Goal: Navigation & Orientation: Find specific page/section

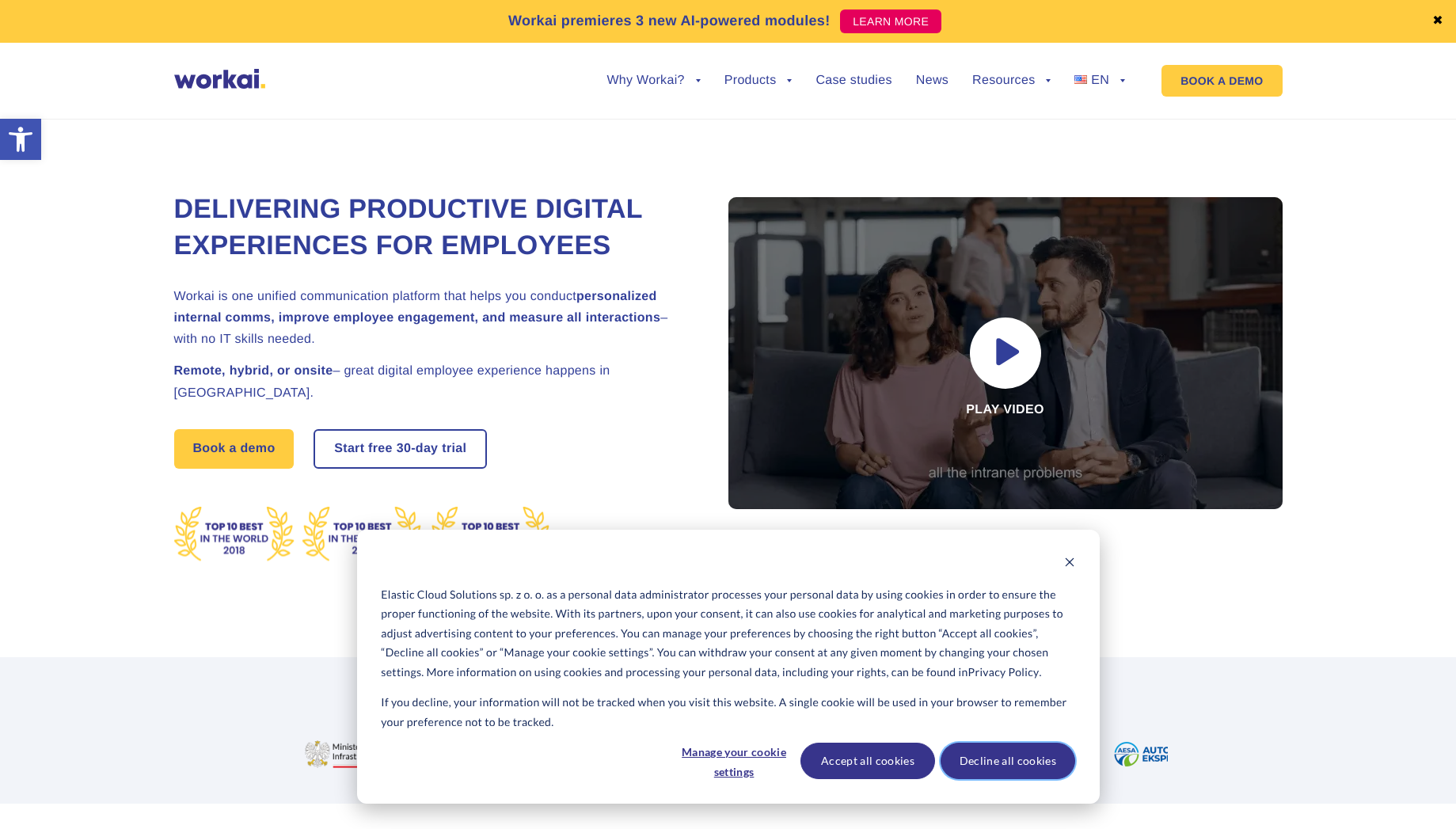
click at [995, 764] on button "Decline all cookies" at bounding box center [1008, 761] width 134 height 37
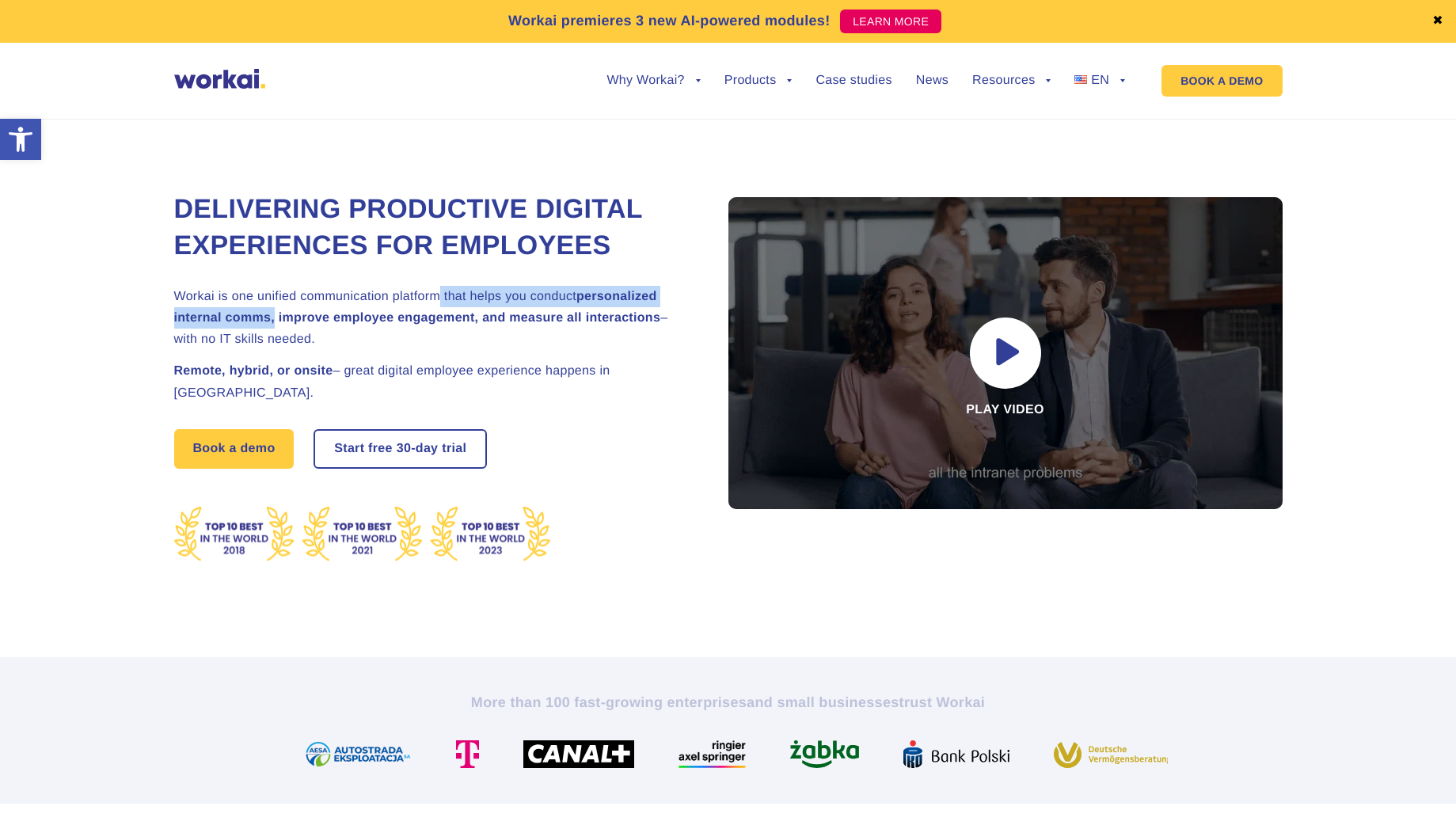
drag, startPoint x: 276, startPoint y: 317, endPoint x: 441, endPoint y: 294, distance: 166.6
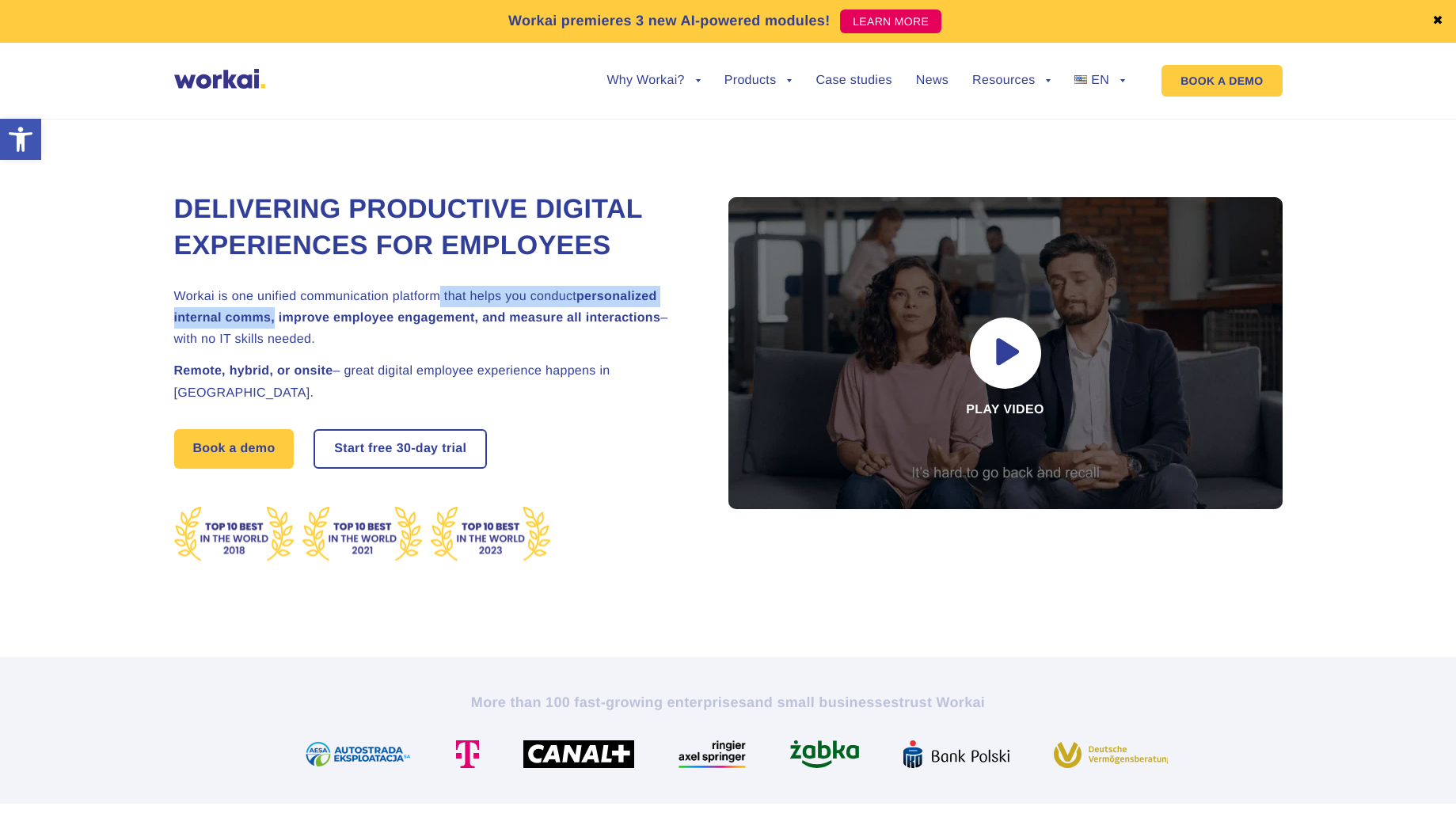
click at [441, 294] on h2 "Workai is one unified communication platform that helps you conduct personalize…" at bounding box center [432, 318] width 514 height 65
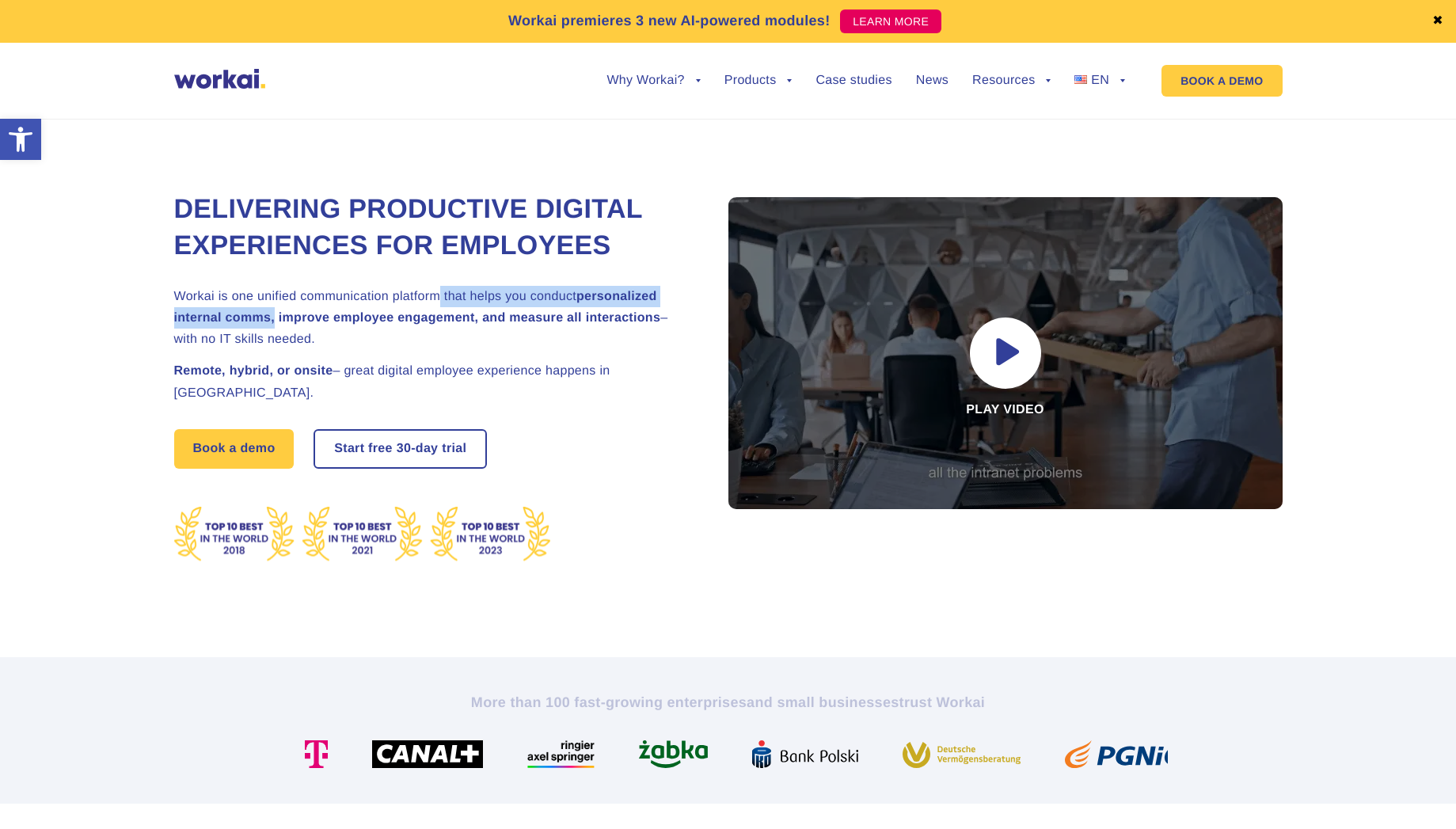
click at [554, 294] on h2 "Workai is one unified communication platform that helps you conduct personalize…" at bounding box center [432, 318] width 514 height 65
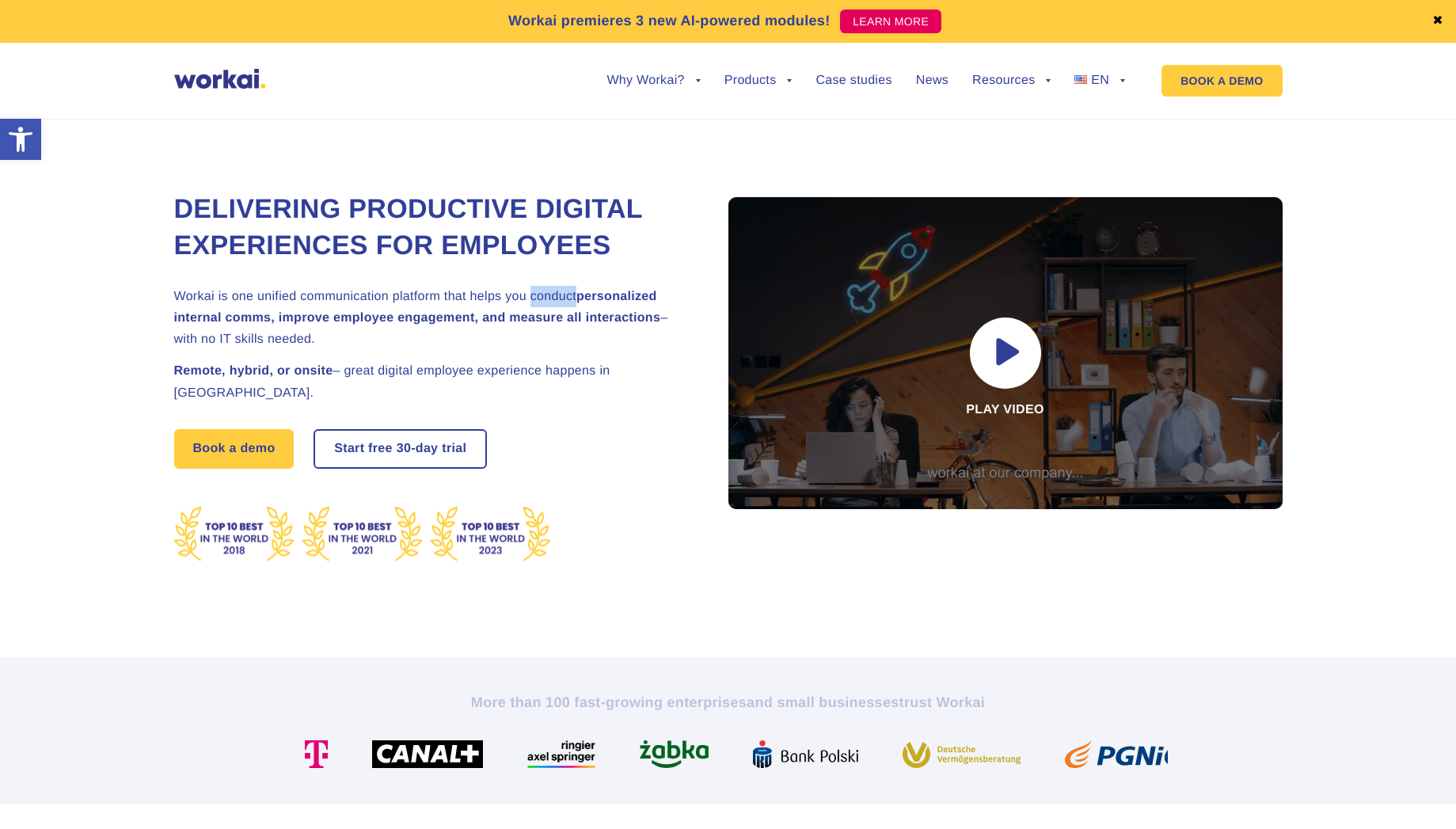
click at [554, 294] on h2 "Workai is one unified communication platform that helps you conduct personalize…" at bounding box center [432, 318] width 514 height 65
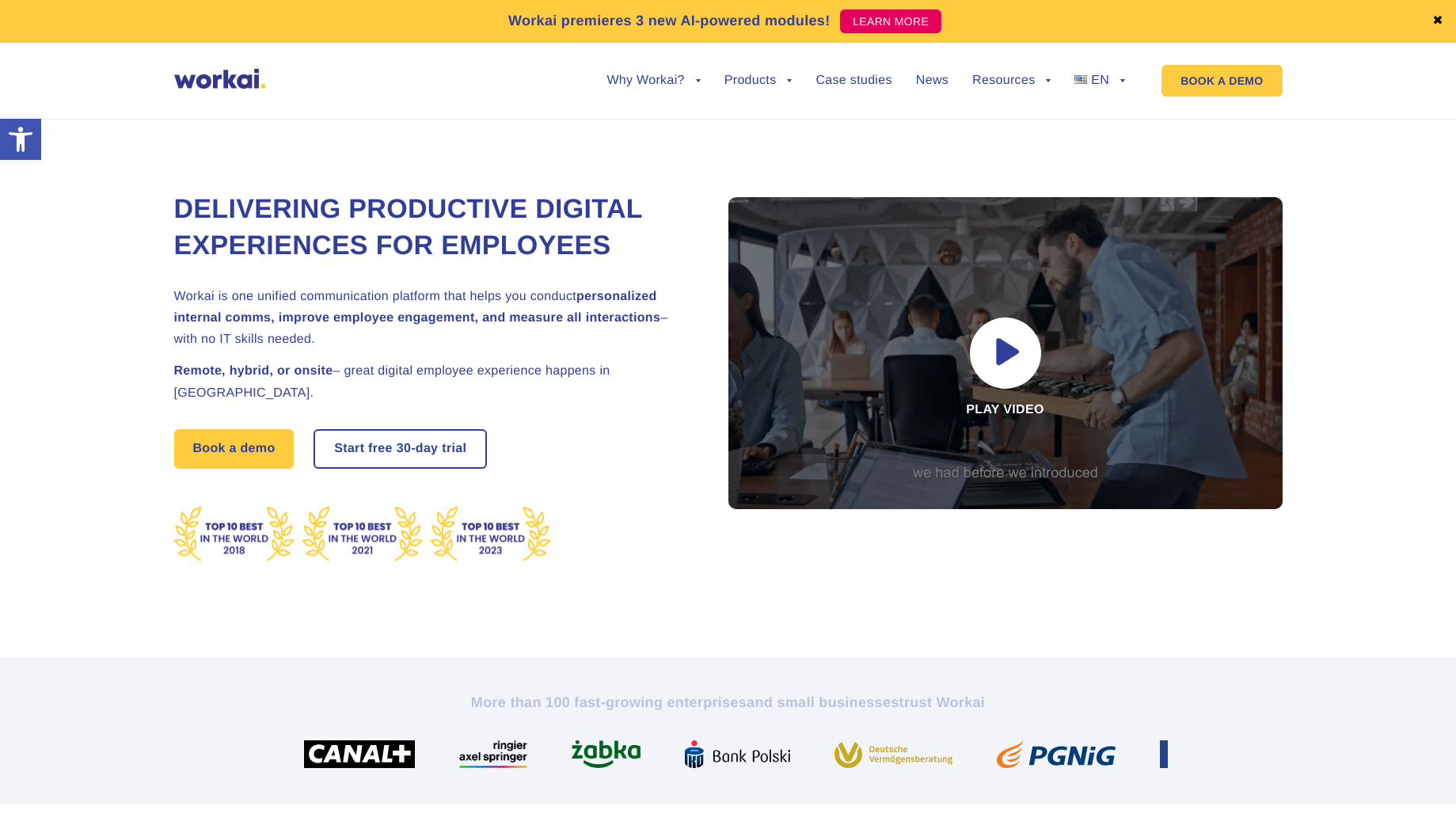
click at [638, 296] on strong "personalized internal comms, improve employee engagement, and measure all inter…" at bounding box center [418, 307] width 487 height 35
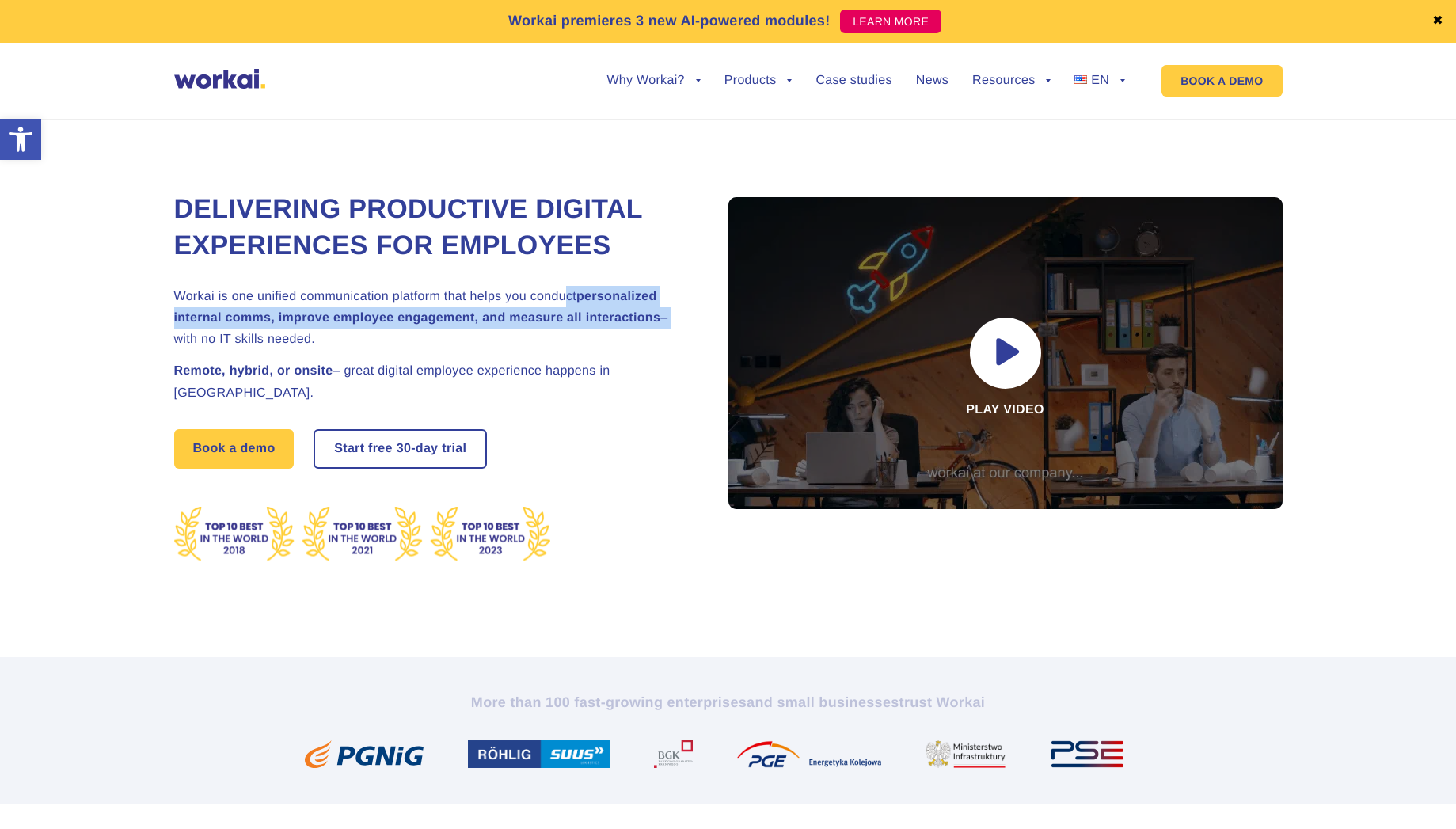
drag, startPoint x: 672, startPoint y: 322, endPoint x: 563, endPoint y: 288, distance: 114.2
click at [563, 288] on h2 "Workai is one unified communication platform that helps you conduct personalize…" at bounding box center [432, 318] width 514 height 65
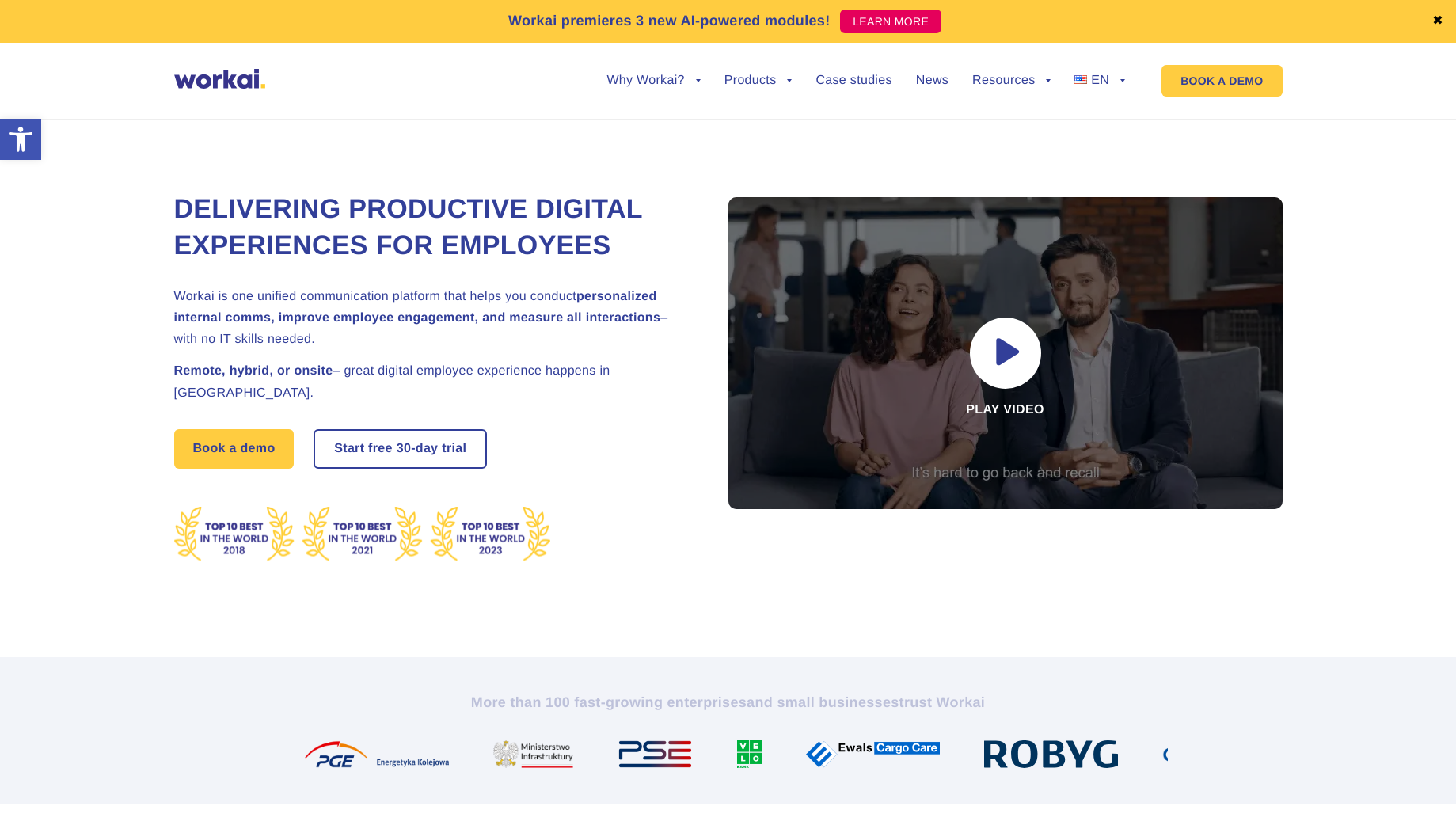
click at [101, 418] on div "Delivering Productive Digital Experiences for Employees Workai is one unified c…" at bounding box center [728, 370] width 1425 height 574
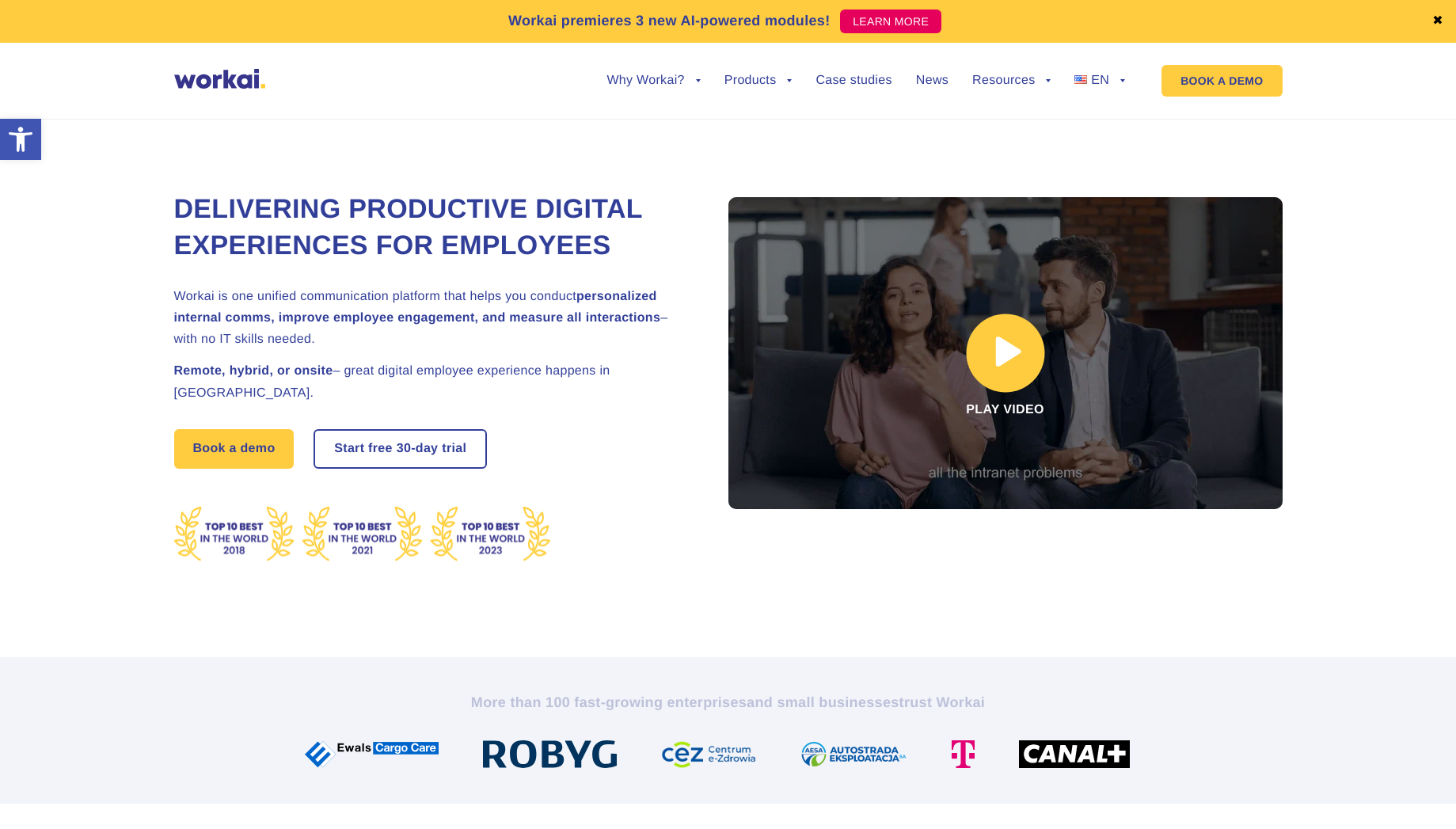
click at [1016, 370] on link at bounding box center [1006, 353] width 555 height 312
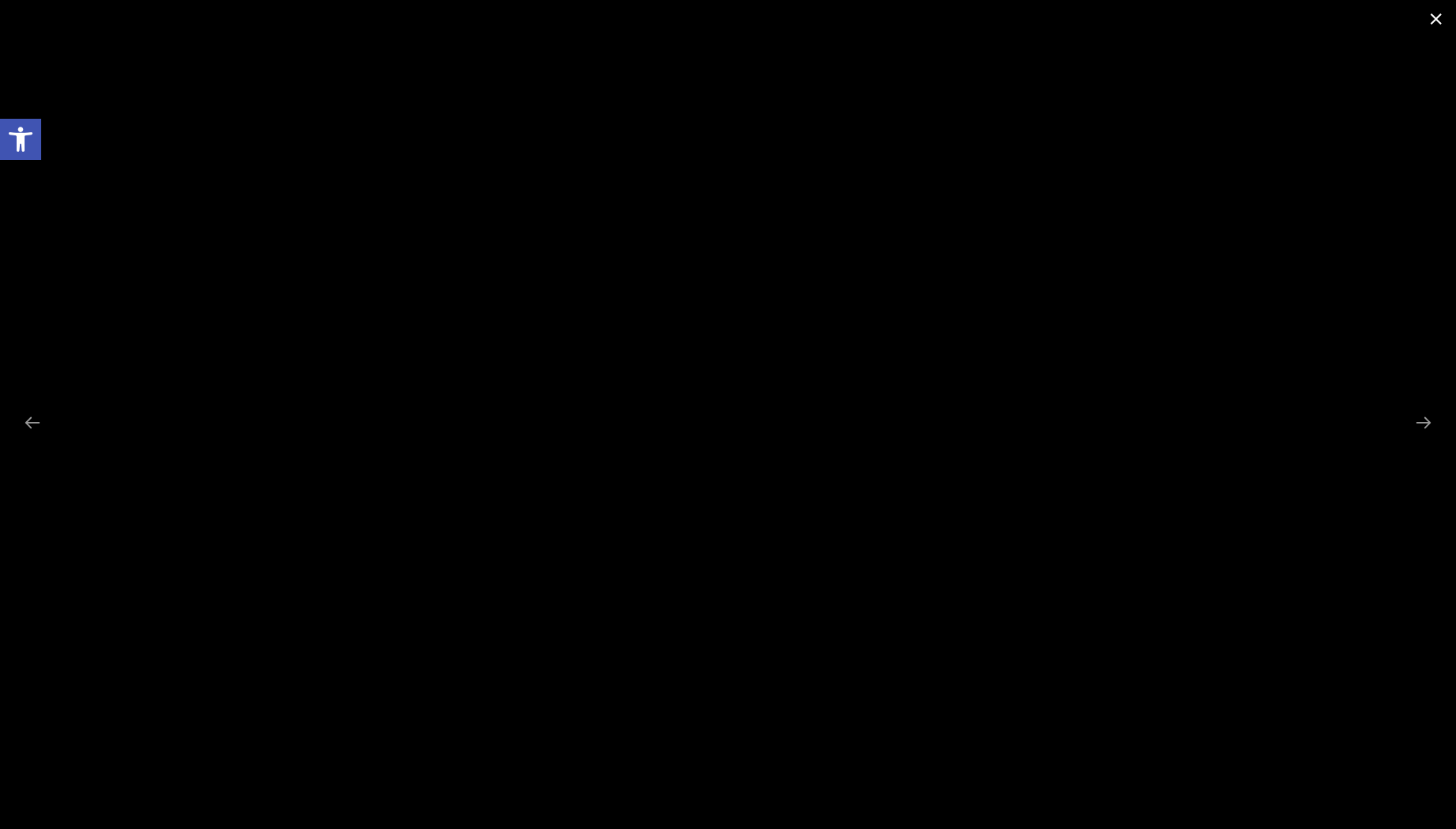
click at [1435, 21] on span at bounding box center [1436, 18] width 39 height 37
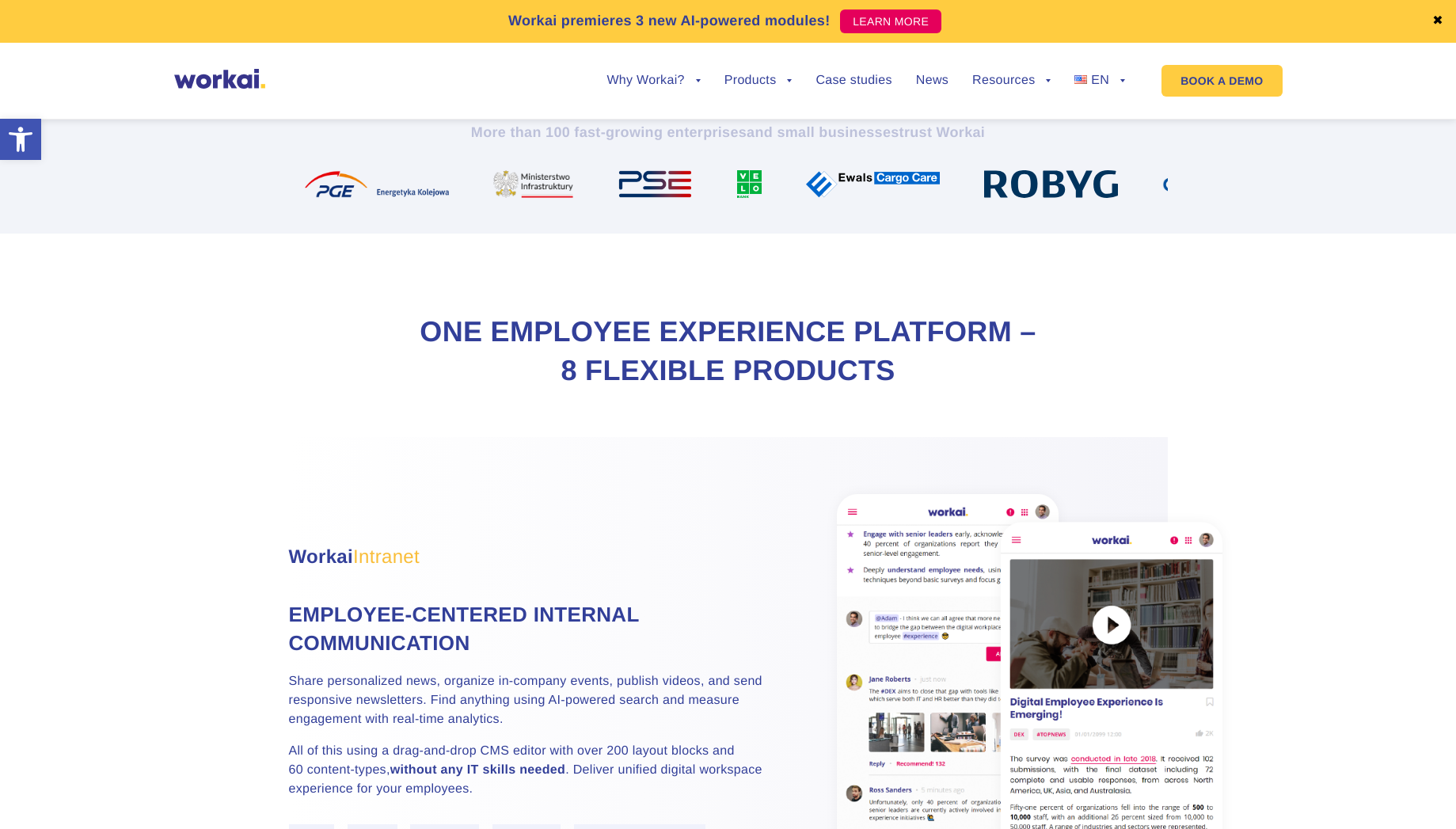
scroll to position [712, 0]
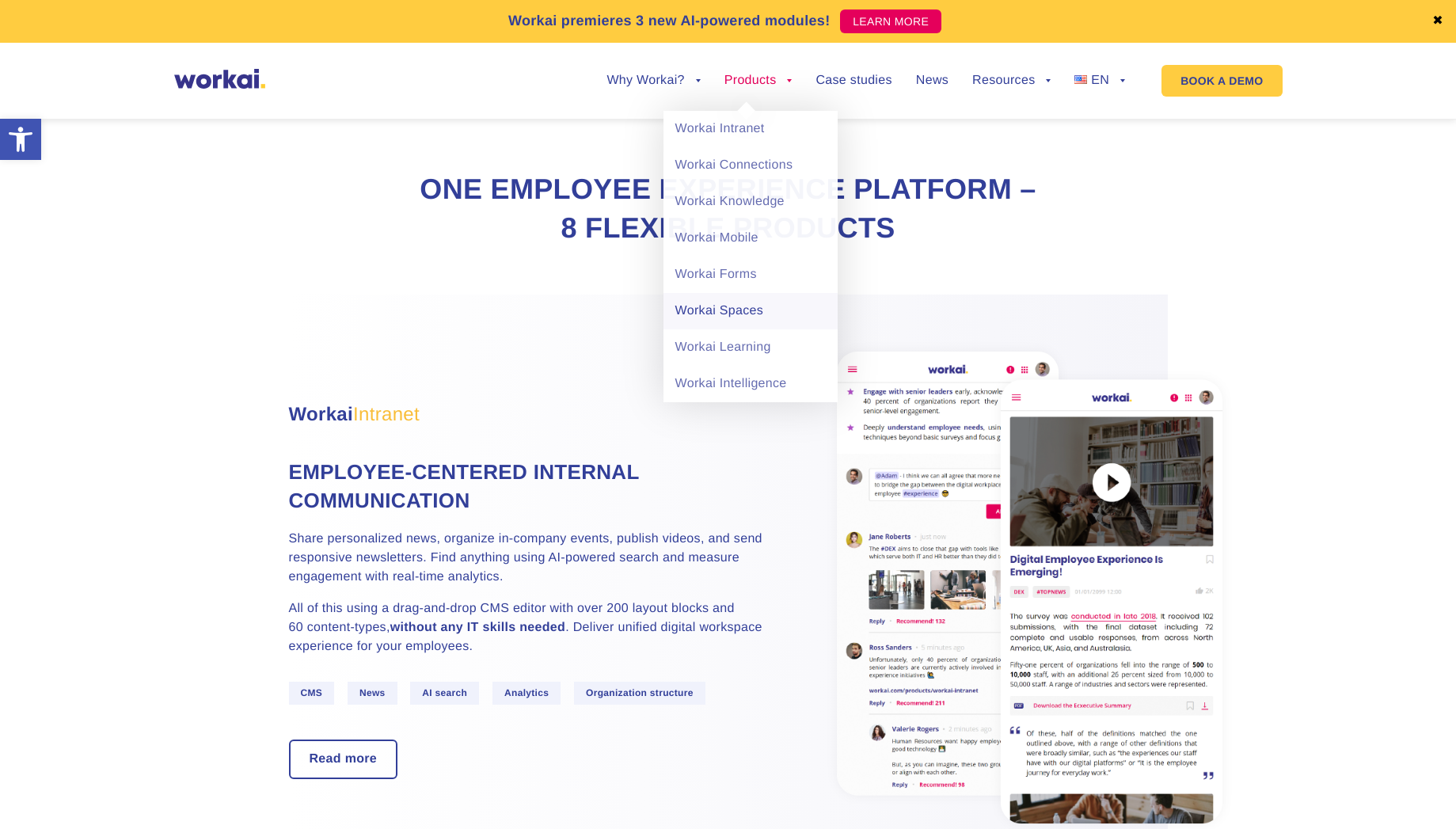
click at [742, 316] on link "Workai Spaces" at bounding box center [751, 311] width 174 height 37
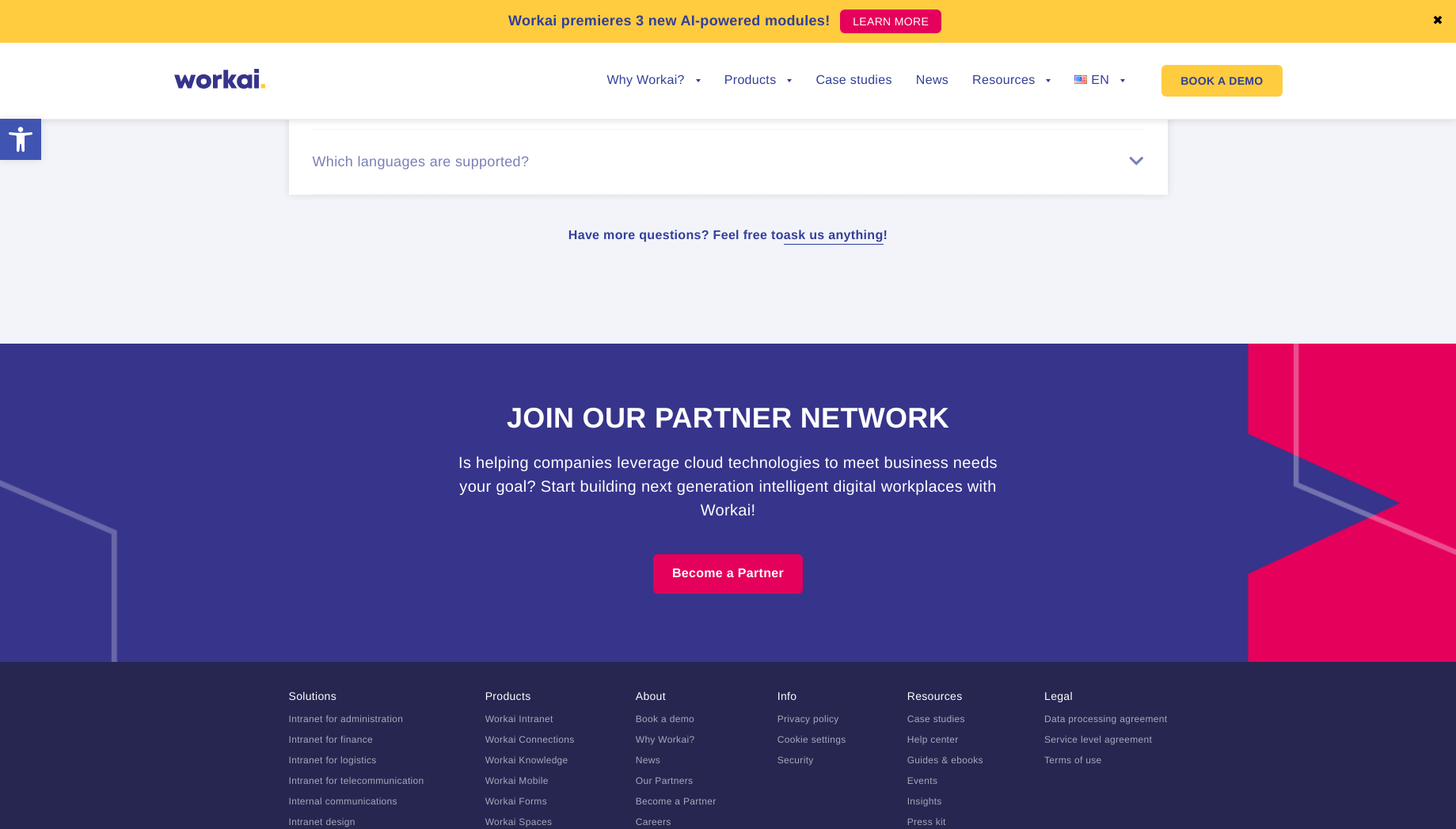
scroll to position [8087, 0]
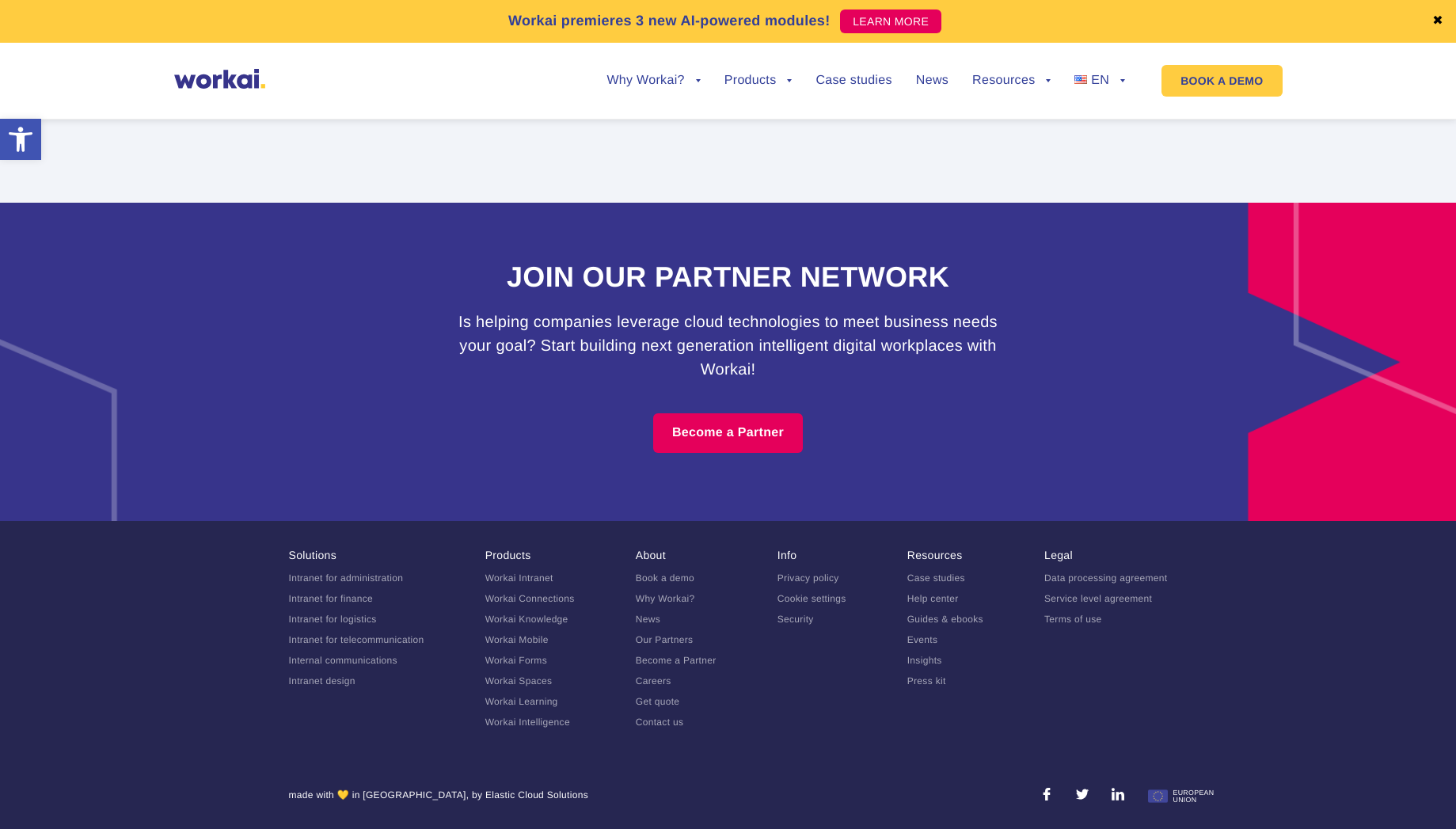
click at [663, 681] on link "Careers" at bounding box center [653, 681] width 36 height 11
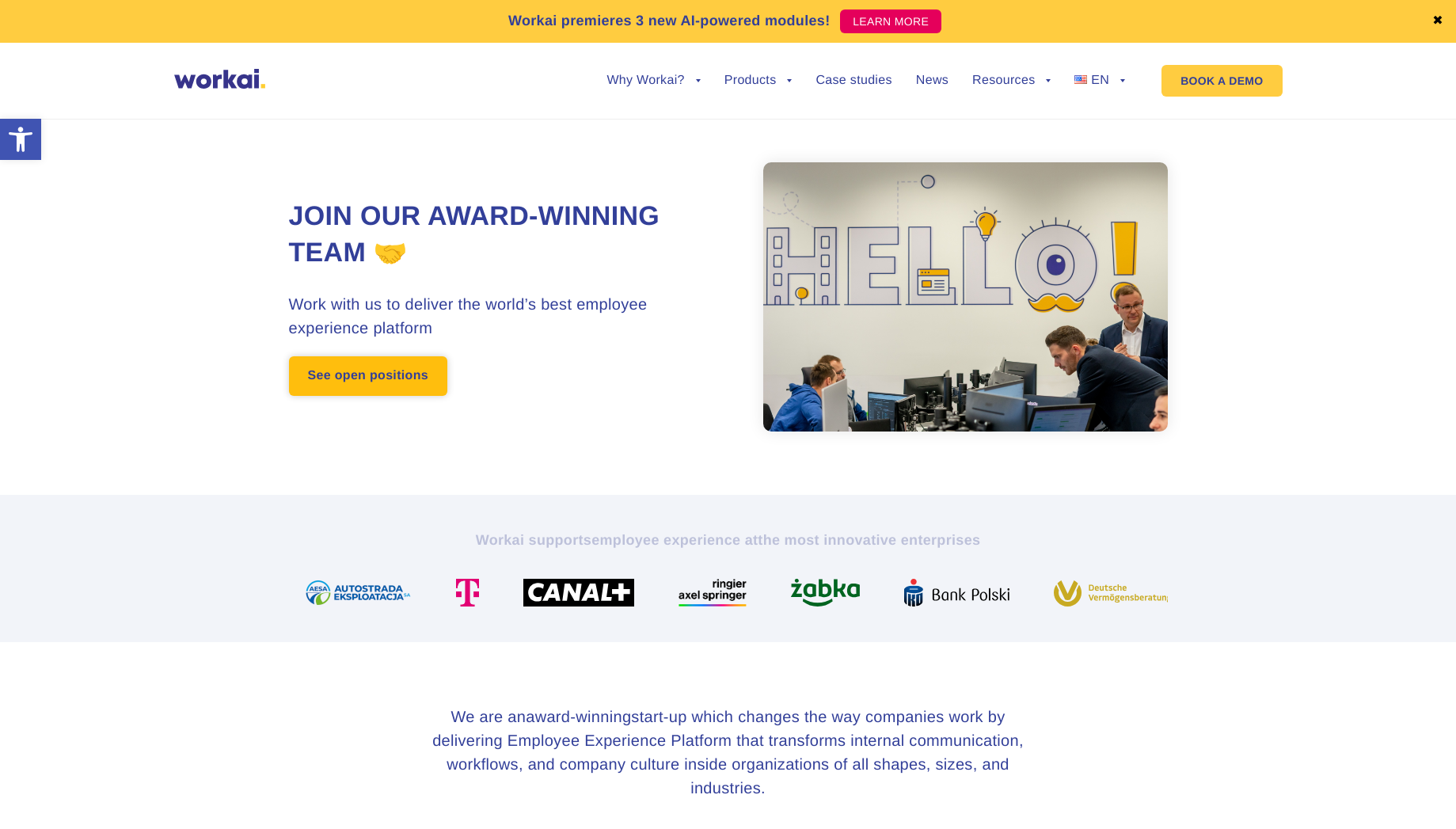
click at [341, 378] on link "See open positions" at bounding box center [368, 376] width 159 height 39
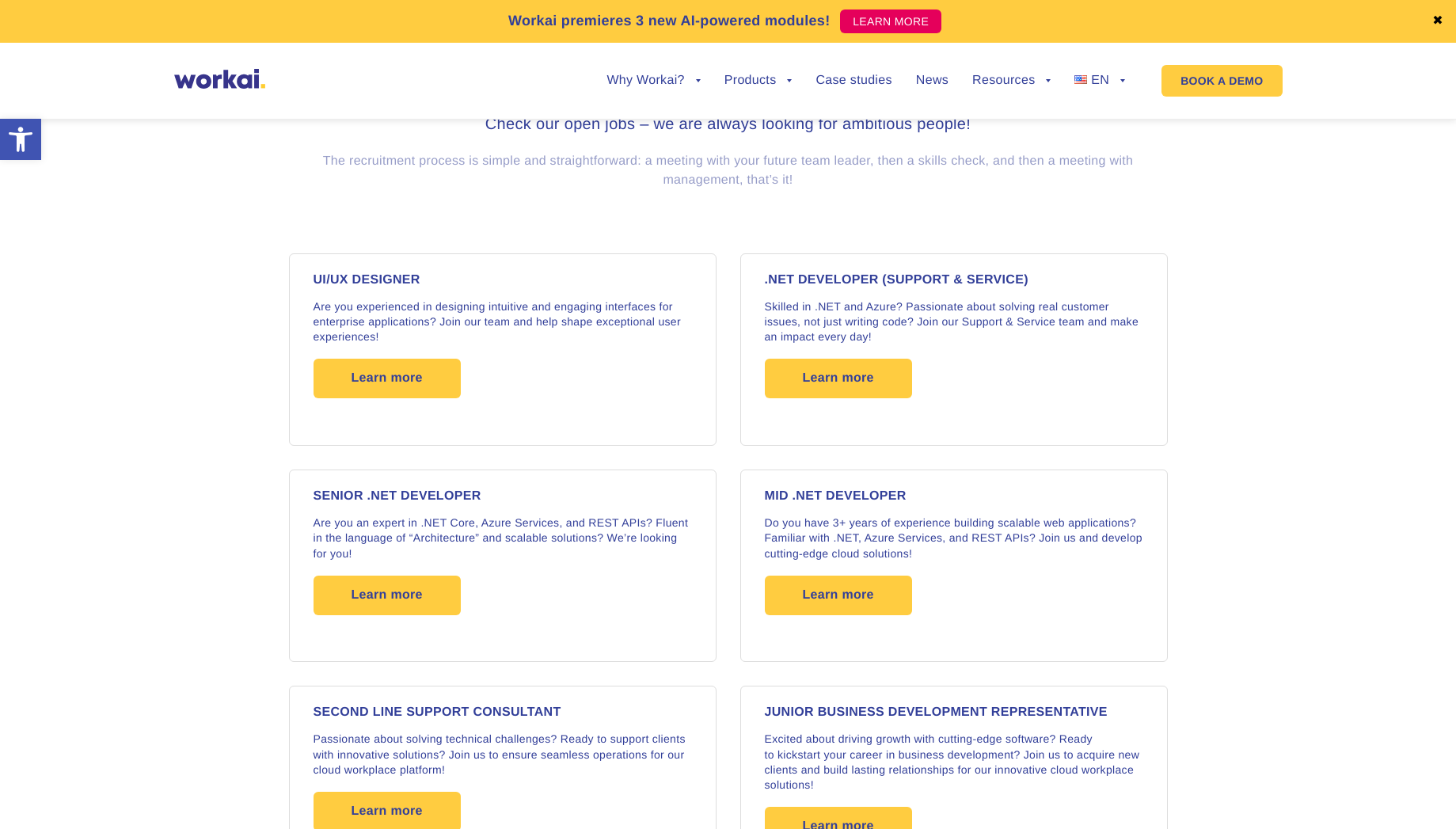
scroll to position [980, 0]
